Goal: Task Accomplishment & Management: Use online tool/utility

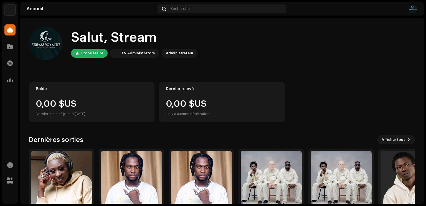
scroll to position [33, 0]
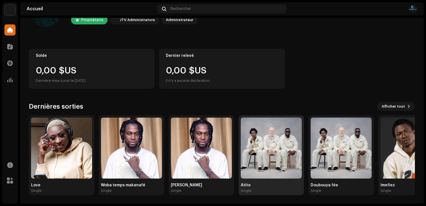
click at [254, 145] on img at bounding box center [271, 148] width 61 height 61
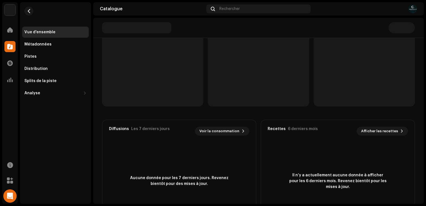
scroll to position [91, 0]
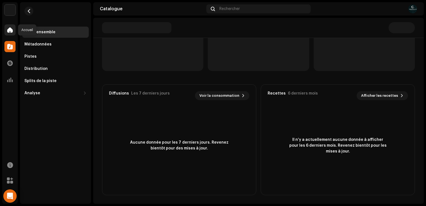
click at [12, 30] on span at bounding box center [10, 30] width 6 height 4
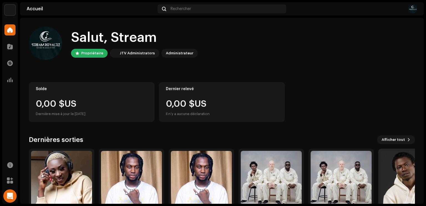
click at [398, 181] on img at bounding box center [410, 181] width 61 height 61
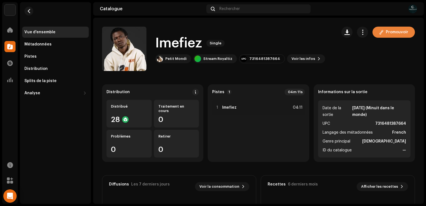
click at [392, 32] on span "Promouvoir" at bounding box center [397, 32] width 22 height 11
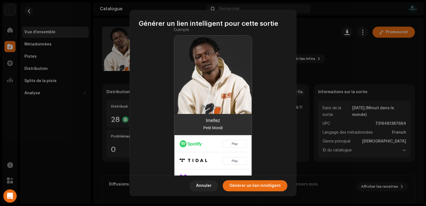
scroll to position [126, 0]
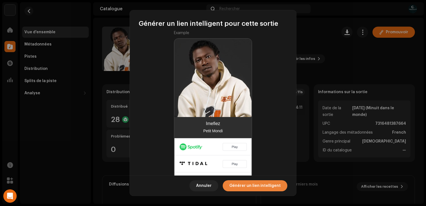
click at [257, 187] on span "Générer un lien intelligent" at bounding box center [254, 185] width 51 height 11
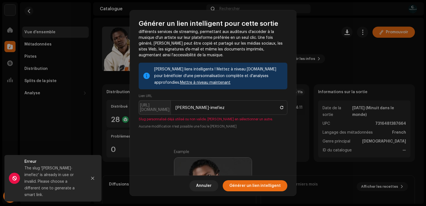
scroll to position [12, 0]
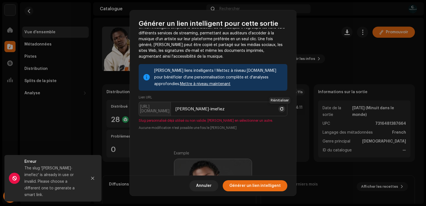
click at [280, 110] on span at bounding box center [281, 109] width 3 height 4
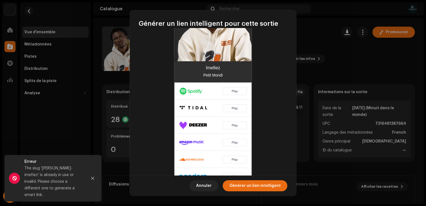
scroll to position [200, 0]
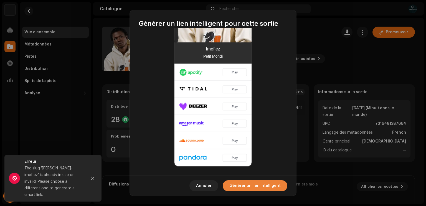
click at [255, 184] on span "Générer un lien intelligent" at bounding box center [254, 185] width 51 height 11
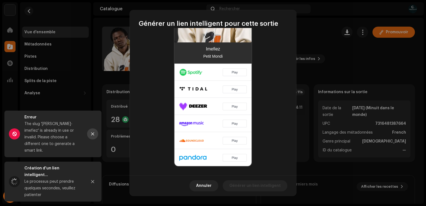
click at [94, 139] on button "Close" at bounding box center [92, 133] width 11 height 11
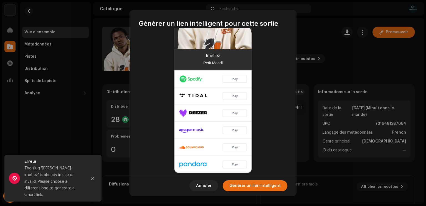
scroll to position [207, 0]
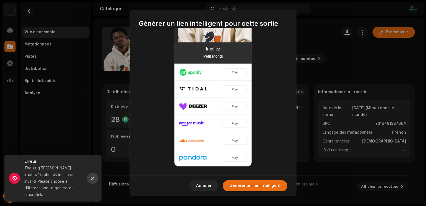
click at [92, 180] on icon "Close" at bounding box center [92, 178] width 3 height 3
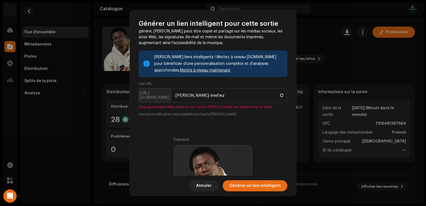
scroll to position [21, 0]
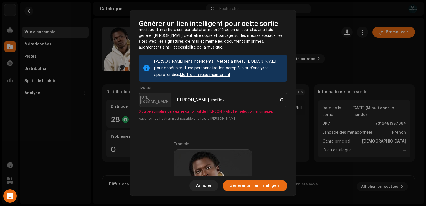
click at [151, 101] on p-inputgroup-addon "[URL][DOMAIN_NAME]" at bounding box center [155, 100] width 32 height 14
copy p-inputgroup-addon ":"
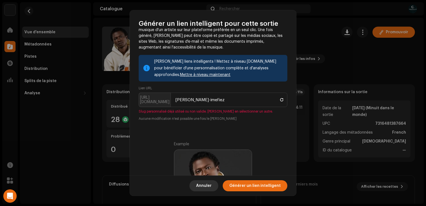
click at [211, 186] on span "Annuler" at bounding box center [204, 185] width 16 height 11
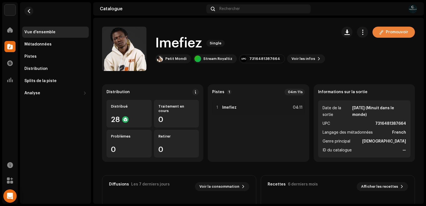
click at [398, 34] on span "Promouvoir" at bounding box center [397, 32] width 22 height 11
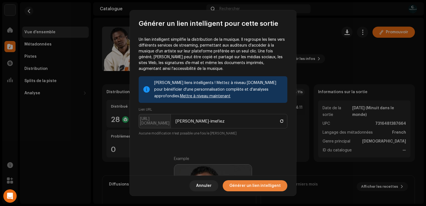
click at [252, 188] on span "Générer un lien intelligent" at bounding box center [254, 185] width 51 height 11
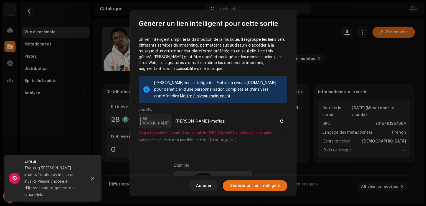
click at [208, 96] on link "Mettre à niveau maintenant" at bounding box center [205, 96] width 50 height 4
click at [91, 180] on icon "Close" at bounding box center [93, 178] width 4 height 4
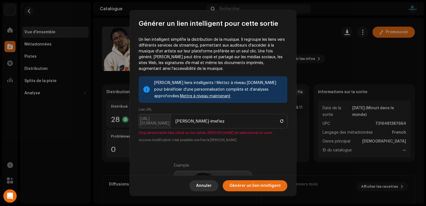
click at [211, 185] on span "Annuler" at bounding box center [204, 185] width 16 height 11
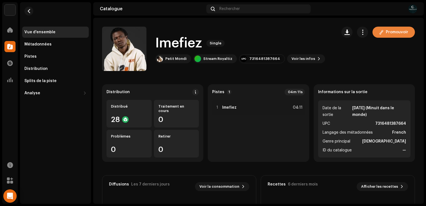
click at [388, 32] on span "Promouvoir" at bounding box center [397, 32] width 22 height 11
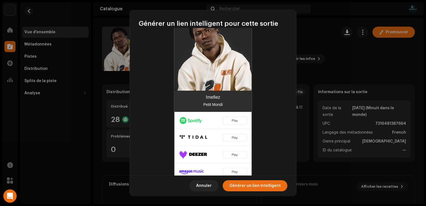
scroll to position [152, 0]
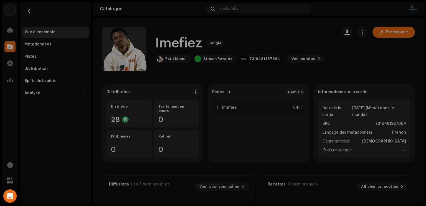
click at [340, 55] on div "Générer un lien intelligent pour cette sortie Un lien intelligent simplifie la …" at bounding box center [213, 103] width 426 height 206
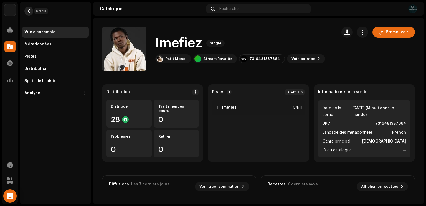
click at [28, 8] on button "button" at bounding box center [28, 11] width 9 height 9
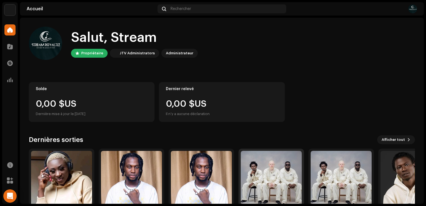
click at [273, 167] on img at bounding box center [271, 181] width 61 height 61
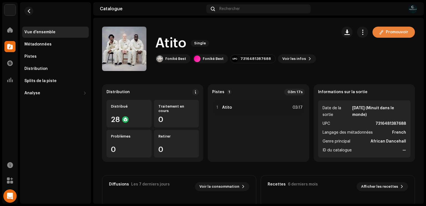
click at [393, 30] on span "Promouvoir" at bounding box center [397, 32] width 22 height 11
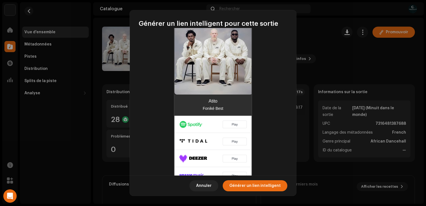
scroll to position [148, 0]
click at [263, 190] on span "Générer un lien intelligent" at bounding box center [254, 185] width 51 height 11
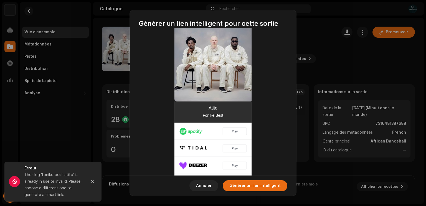
scroll to position [155, 0]
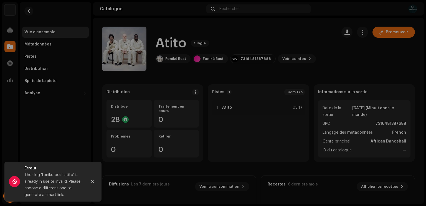
click at [301, 64] on div "Générer un lien intelligent pour cette sortie Un lien intelligent simplifie la …" at bounding box center [213, 103] width 426 height 206
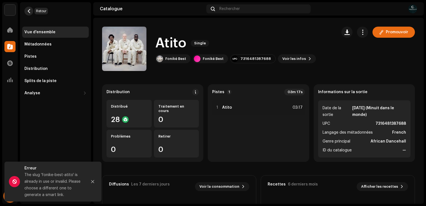
click at [26, 8] on button "button" at bounding box center [28, 11] width 9 height 9
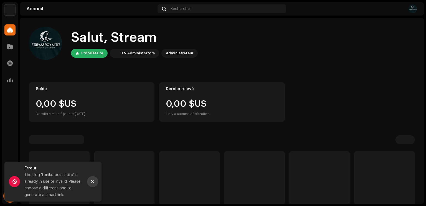
click at [92, 185] on button "Close" at bounding box center [92, 181] width 11 height 11
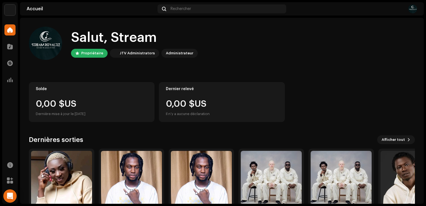
click at [151, 45] on div "Salut, Stream" at bounding box center [134, 38] width 127 height 18
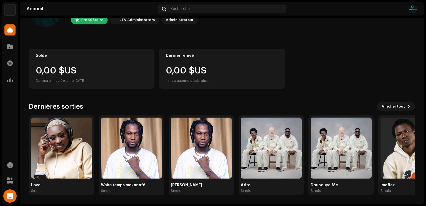
scroll to position [33, 0]
click at [352, 160] on img at bounding box center [340, 148] width 61 height 61
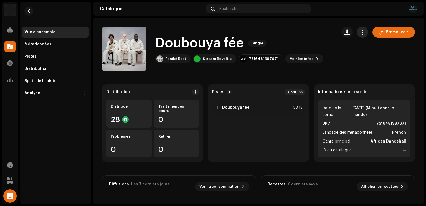
click at [360, 31] on span "button" at bounding box center [362, 32] width 5 height 4
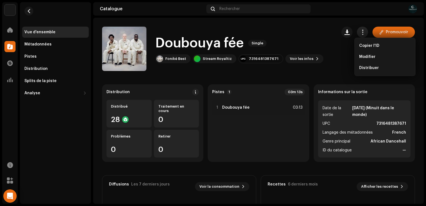
click at [360, 31] on span "button" at bounding box center [362, 32] width 5 height 4
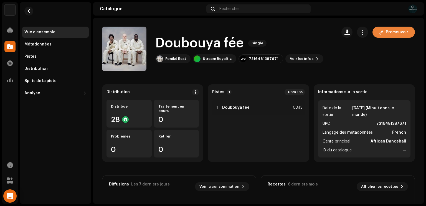
click at [398, 34] on span "Promouvoir" at bounding box center [397, 32] width 22 height 11
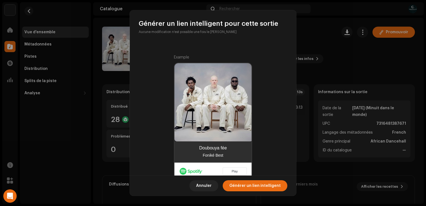
scroll to position [101, 0]
click at [258, 186] on span "Générer un lien intelligent" at bounding box center [254, 185] width 51 height 11
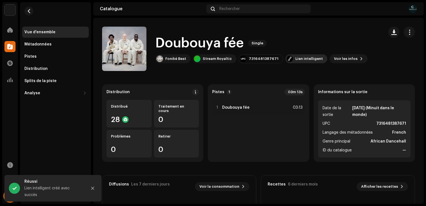
click at [302, 60] on div "Lien intelligent" at bounding box center [308, 59] width 27 height 4
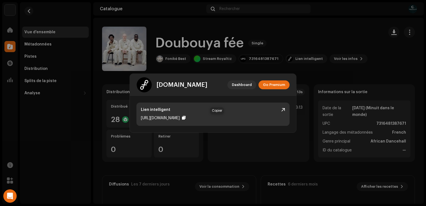
click at [185, 117] on div at bounding box center [184, 118] width 4 height 4
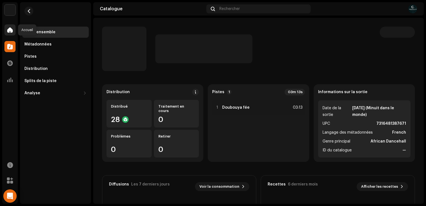
click at [9, 31] on span at bounding box center [10, 30] width 6 height 4
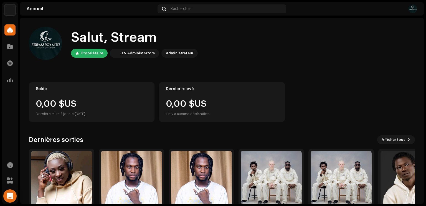
scroll to position [33, 0]
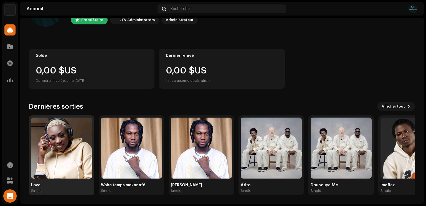
click at [56, 142] on img at bounding box center [61, 148] width 61 height 61
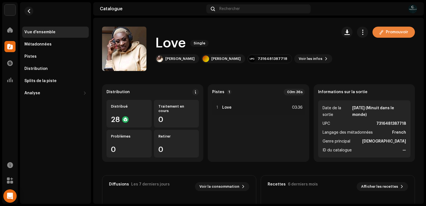
click at [386, 30] on span "Promouvoir" at bounding box center [397, 32] width 22 height 11
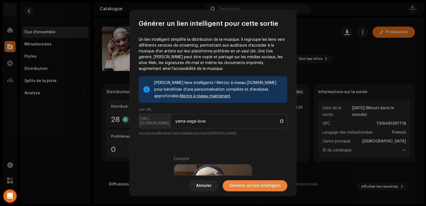
click at [263, 183] on span "Générer un lien intelligent" at bounding box center [254, 185] width 51 height 11
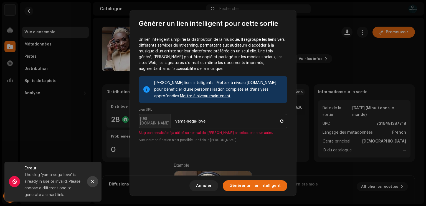
click at [93, 181] on icon "Close" at bounding box center [93, 182] width 4 height 4
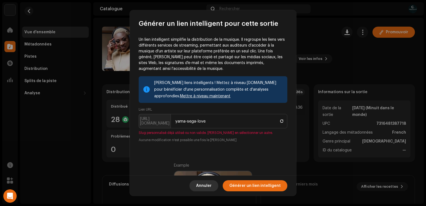
click at [205, 184] on span "Annuler" at bounding box center [204, 185] width 16 height 11
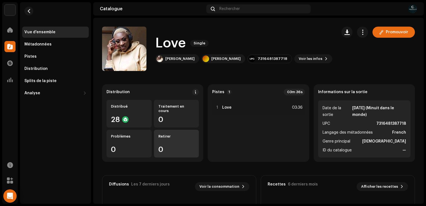
click at [159, 147] on div "0" at bounding box center [176, 149] width 36 height 7
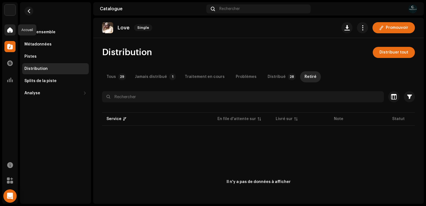
click at [14, 30] on div at bounding box center [9, 29] width 11 height 11
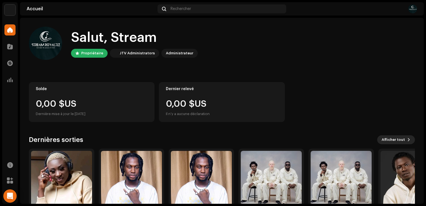
click at [402, 144] on button "Afficher tout" at bounding box center [396, 139] width 38 height 9
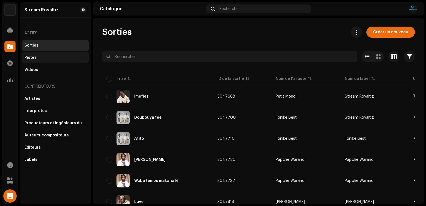
click at [30, 59] on div "Pistes" at bounding box center [30, 57] width 12 height 4
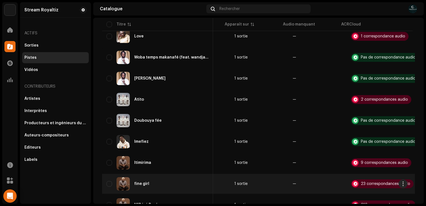
scroll to position [62, 0]
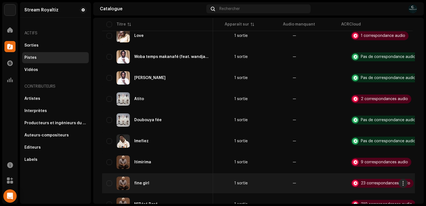
click at [325, 192] on td "—" at bounding box center [317, 183] width 58 height 20
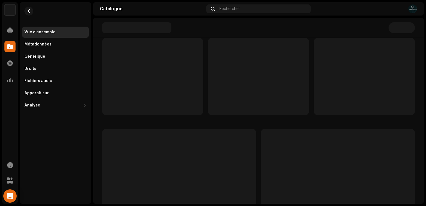
scroll to position [47, 0]
click at [26, 15] on re-m-nav-back at bounding box center [28, 14] width 13 height 24
click at [32, 14] on button "button" at bounding box center [28, 11] width 9 height 9
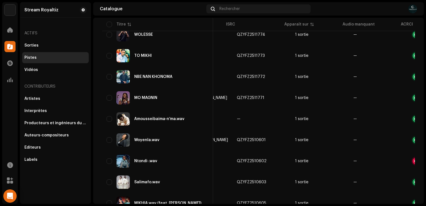
scroll to position [380, 0]
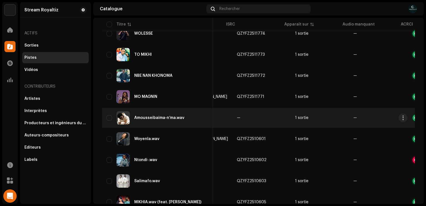
click at [309, 123] on td "1 sortie" at bounding box center [320, 118] width 58 height 20
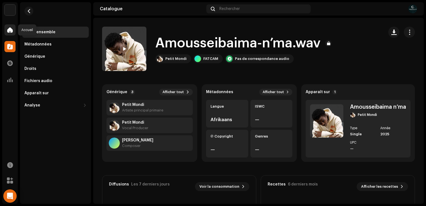
click at [7, 31] on div at bounding box center [9, 29] width 11 height 11
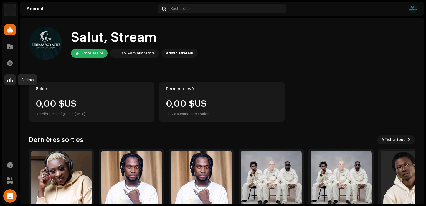
click at [6, 81] on div at bounding box center [9, 79] width 11 height 11
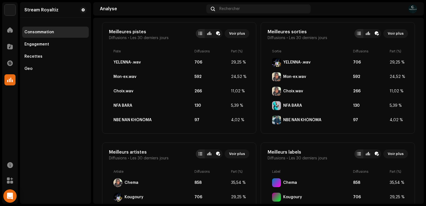
scroll to position [328, 0]
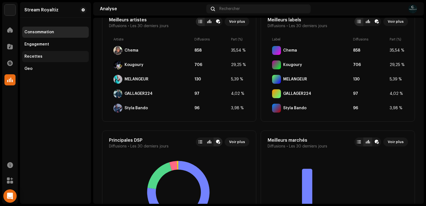
click at [31, 58] on div "Recettes" at bounding box center [33, 56] width 18 height 4
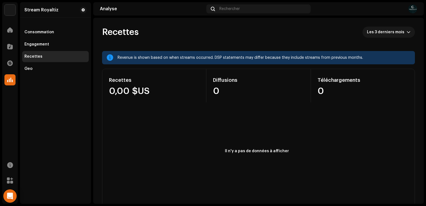
click at [162, 57] on div "Revenue is shown based on when streams occurred. DSP statements may differ beca…" at bounding box center [264, 57] width 293 height 7
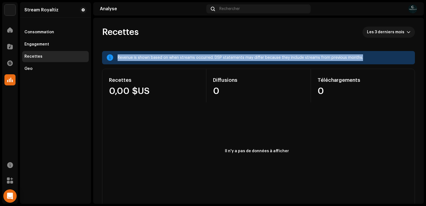
click at [162, 57] on div "Revenue is shown based on when streams occurred. DSP statements may differ beca…" at bounding box center [264, 57] width 293 height 7
copy div "Revenue is shown based on when streams occurred. DSP statements may differ beca…"
click at [183, 51] on div "Revenue is shown based on when streams occurred. DSP statements may differ beca…" at bounding box center [258, 57] width 313 height 13
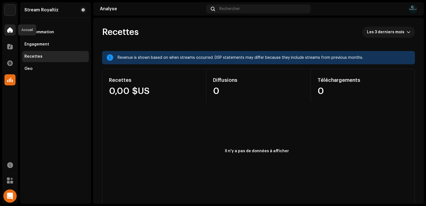
click at [10, 33] on div at bounding box center [9, 29] width 11 height 11
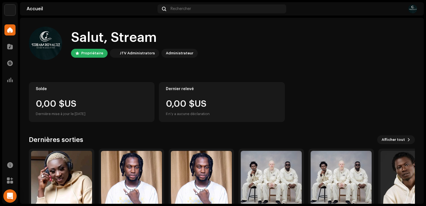
click at [10, 33] on div at bounding box center [9, 29] width 11 height 11
